Goal: Navigation & Orientation: Go to known website

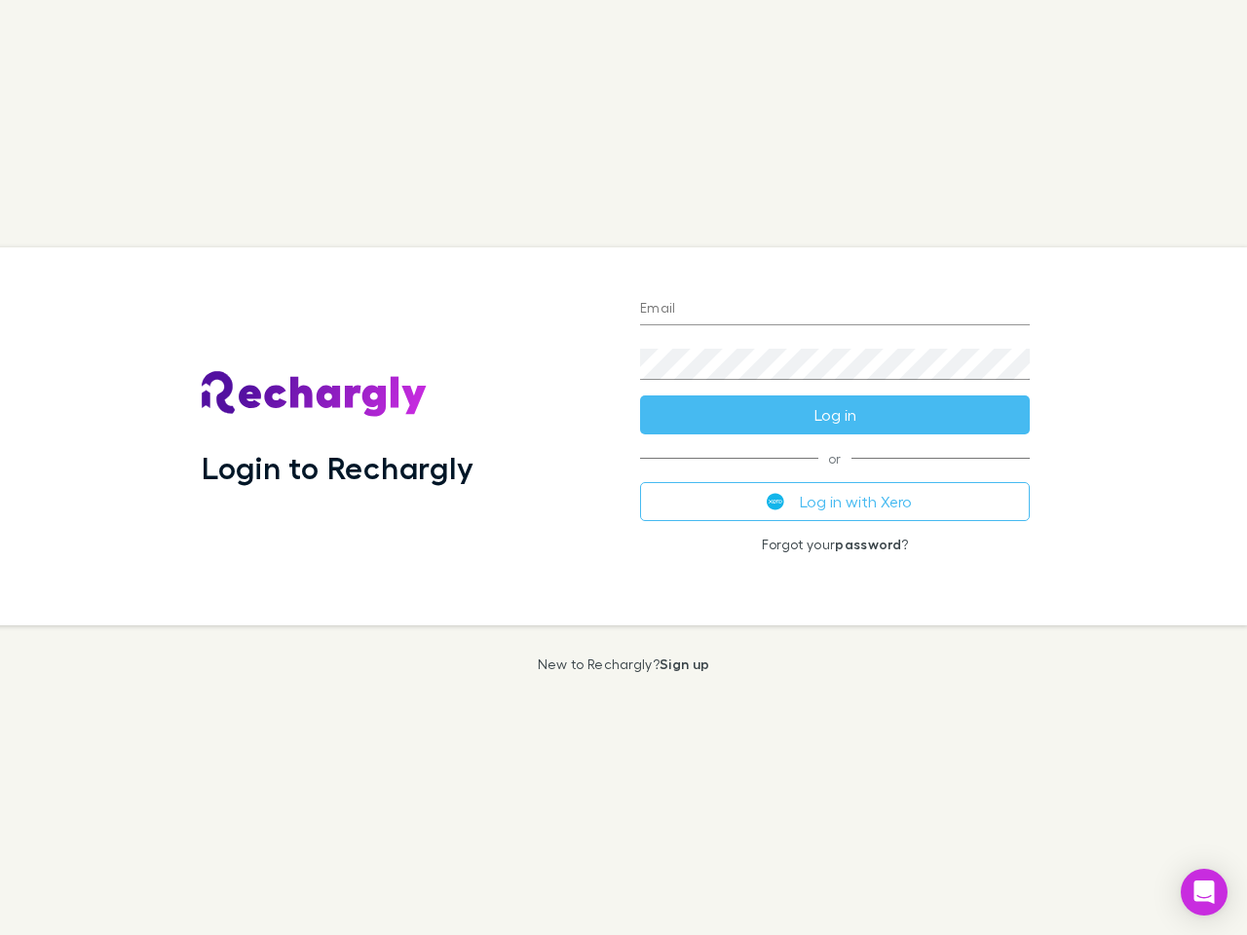
click at [624, 468] on div "Login to Rechargly" at bounding box center [405, 436] width 438 height 378
click at [835, 310] on input "Email" at bounding box center [835, 309] width 390 height 31
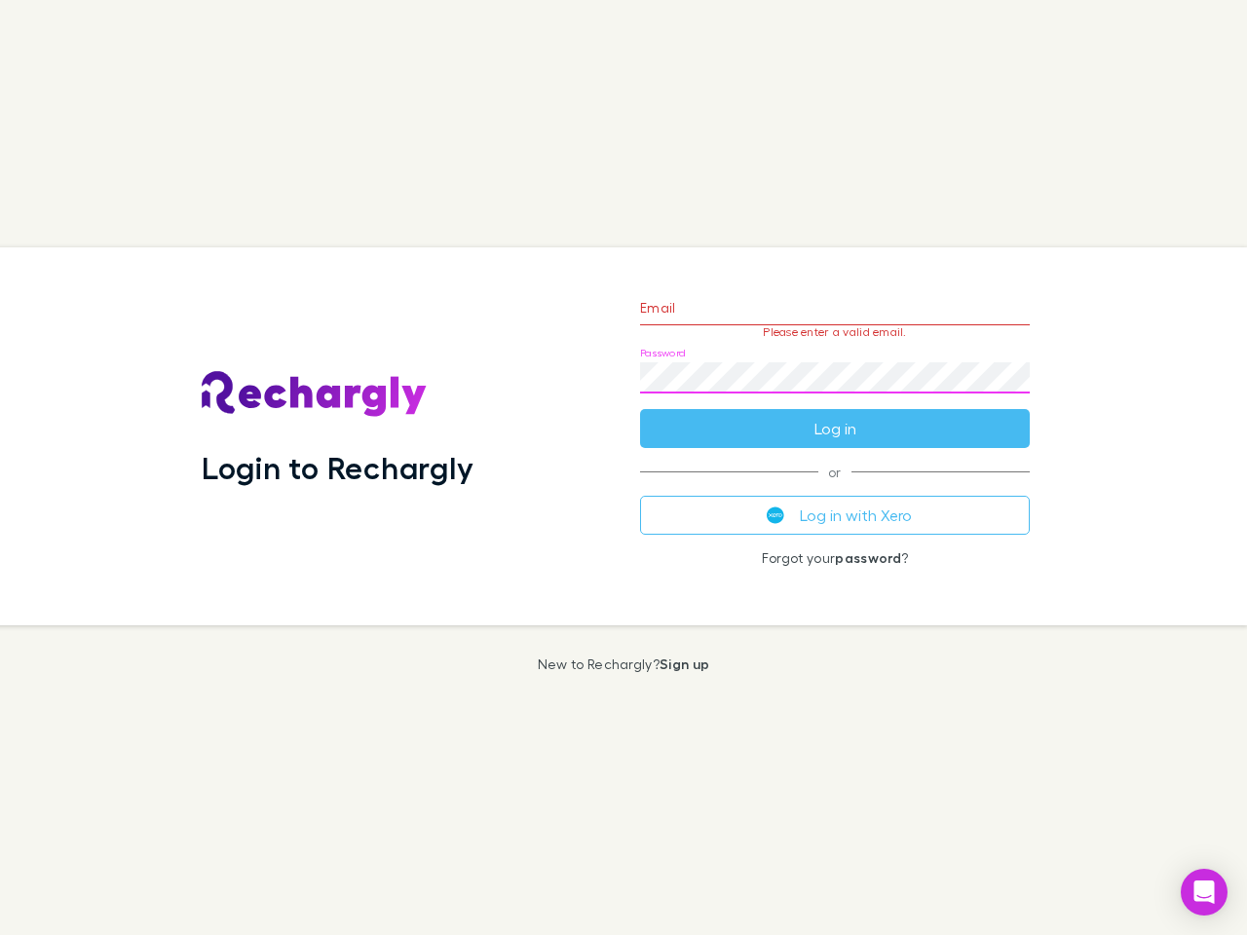
click at [835, 415] on form "Email Please enter a valid email. Password Log in" at bounding box center [835, 364] width 390 height 170
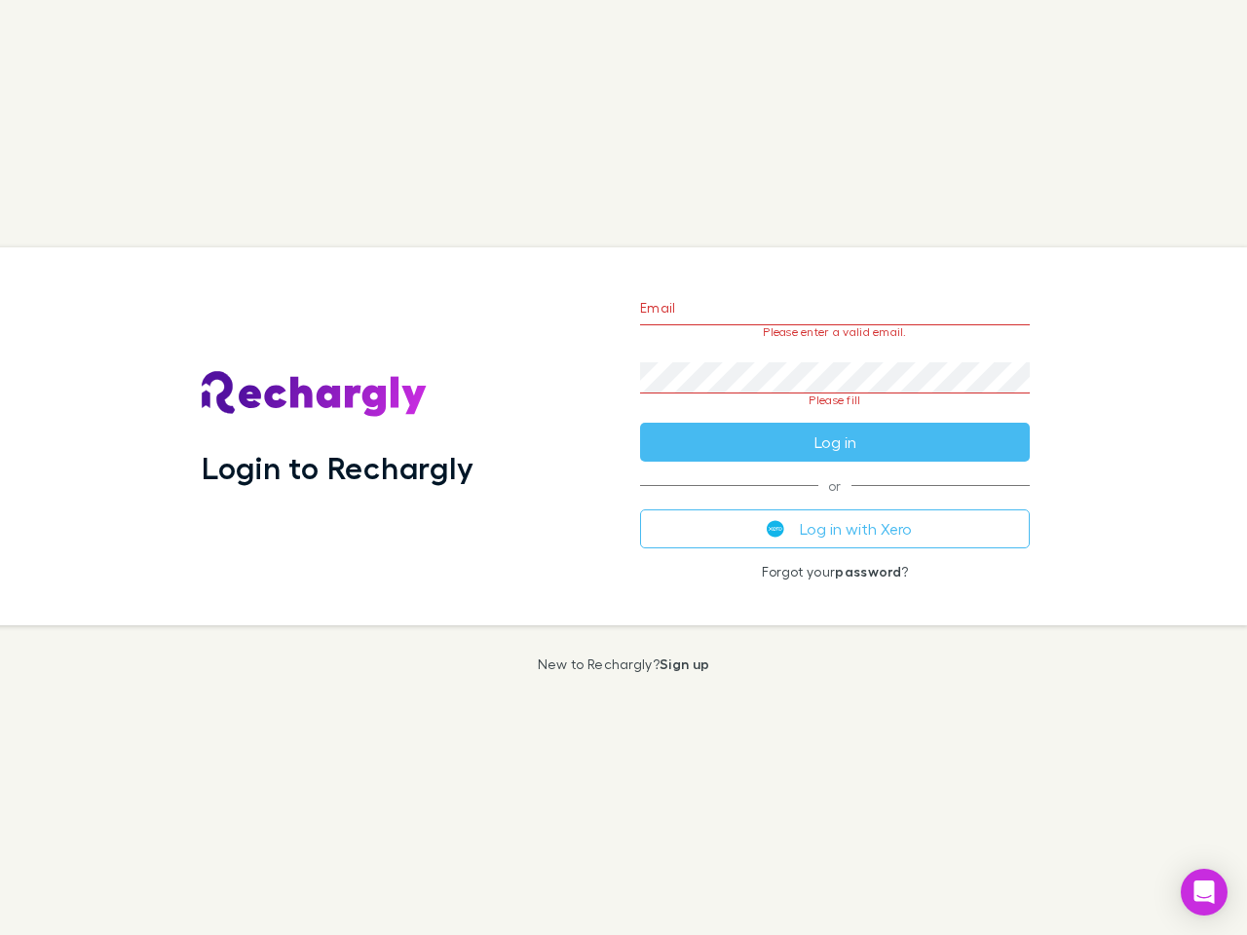
click at [835, 502] on div "Email Please enter a valid email. Password Please fill Log in or Log in with Xe…" at bounding box center [835, 436] width 421 height 378
click at [1204, 892] on icon "Open Intercom Messenger" at bounding box center [1205, 892] width 20 height 23
